Goal: Information Seeking & Learning: Understand process/instructions

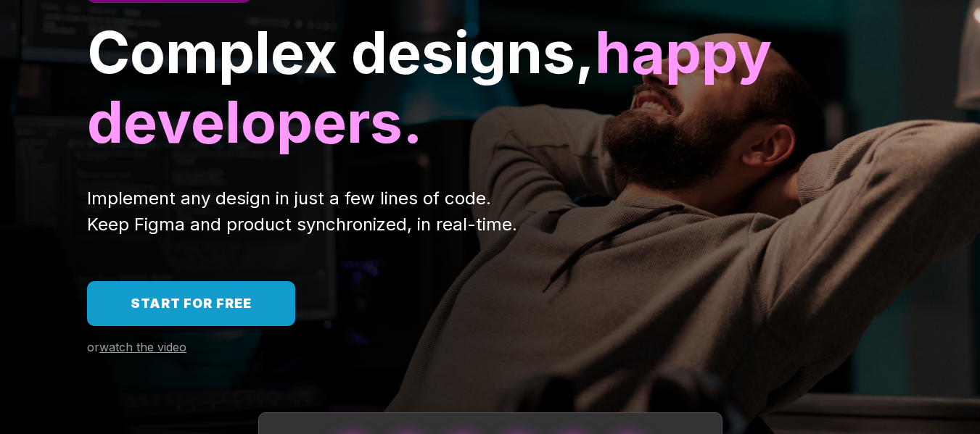
scroll to position [156, 0]
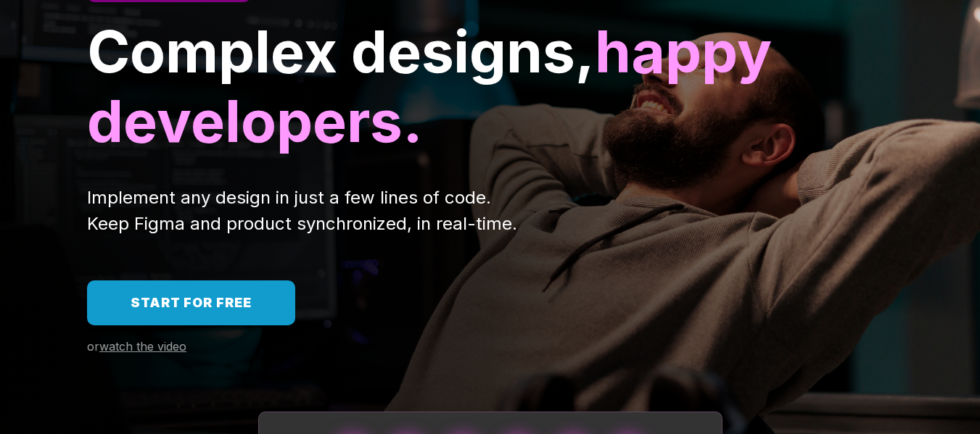
click at [171, 310] on div "Start for free" at bounding box center [191, 303] width 121 height 16
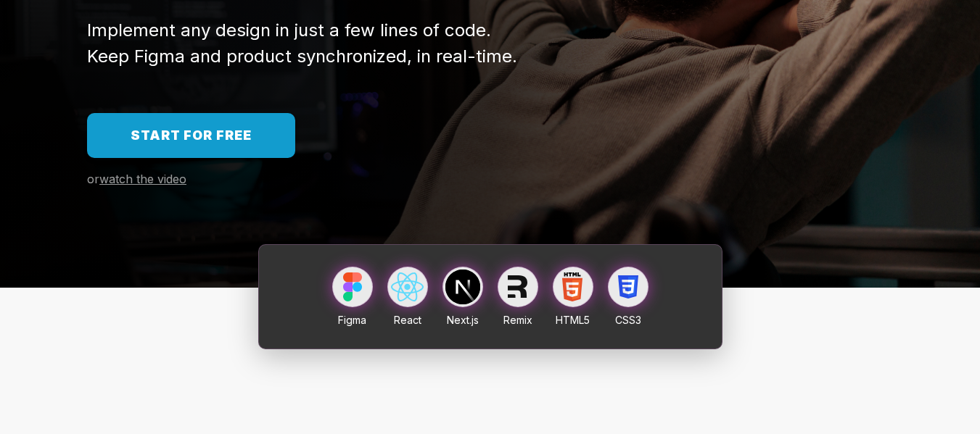
scroll to position [326, 0]
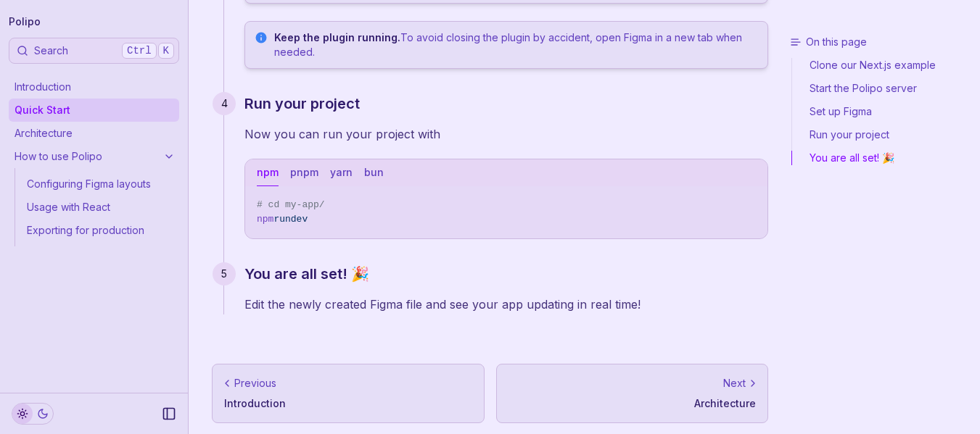
scroll to position [682, 0]
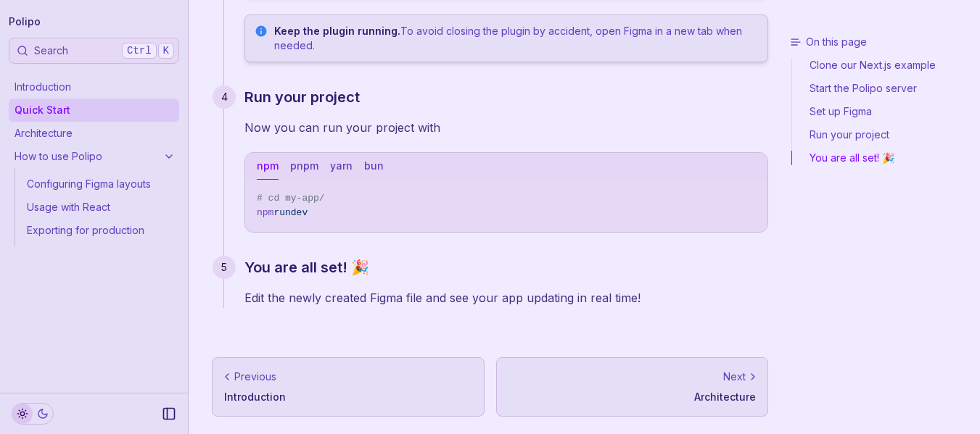
click at [87, 176] on link "Configuring Figma layouts" at bounding box center [100, 184] width 158 height 23
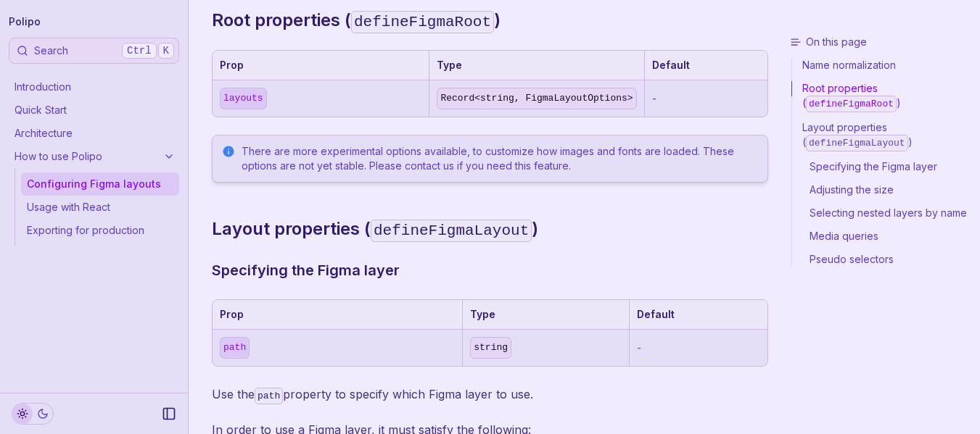
scroll to position [464, 0]
click at [666, 62] on th "Default" at bounding box center [705, 65] width 123 height 30
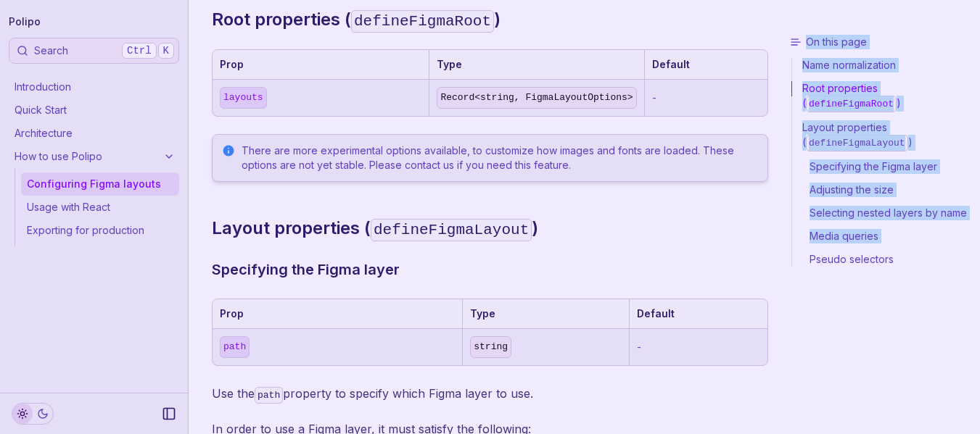
drag, startPoint x: 806, startPoint y: 42, endPoint x: 798, endPoint y: 249, distance: 206.8
click at [798, 249] on div "On this page Name normalization Root properties ( defineFigmaRoot ) Layout prop…" at bounding box center [885, 232] width 189 height 394
click at [788, 233] on div at bounding box center [788, 233] width 0 height 0
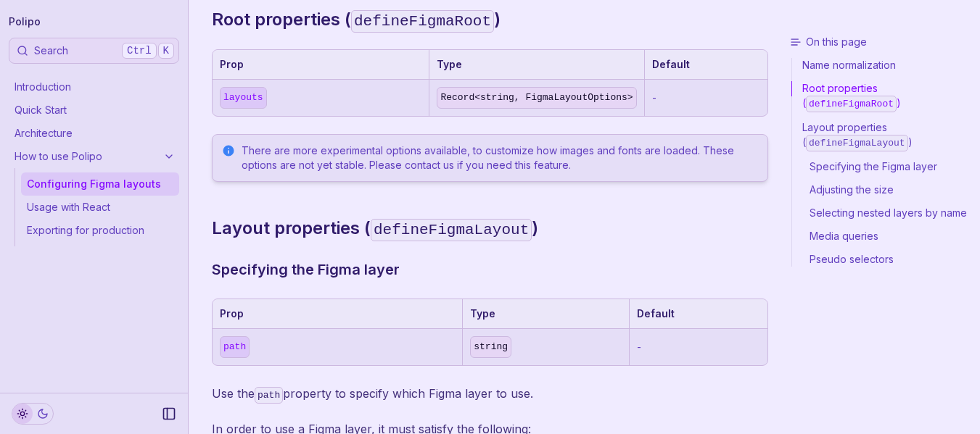
drag, startPoint x: 780, startPoint y: 236, endPoint x: 794, endPoint y: 159, distance: 78.1
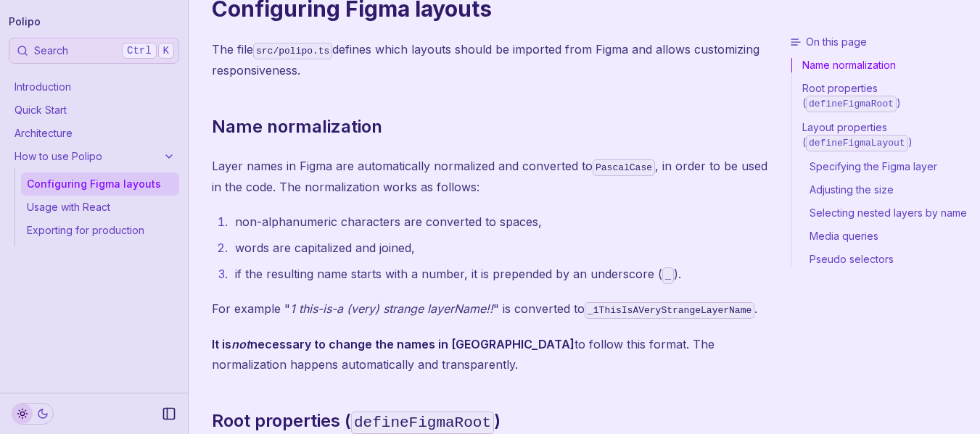
scroll to position [0, 0]
